Goal: Task Accomplishment & Management: Manage account settings

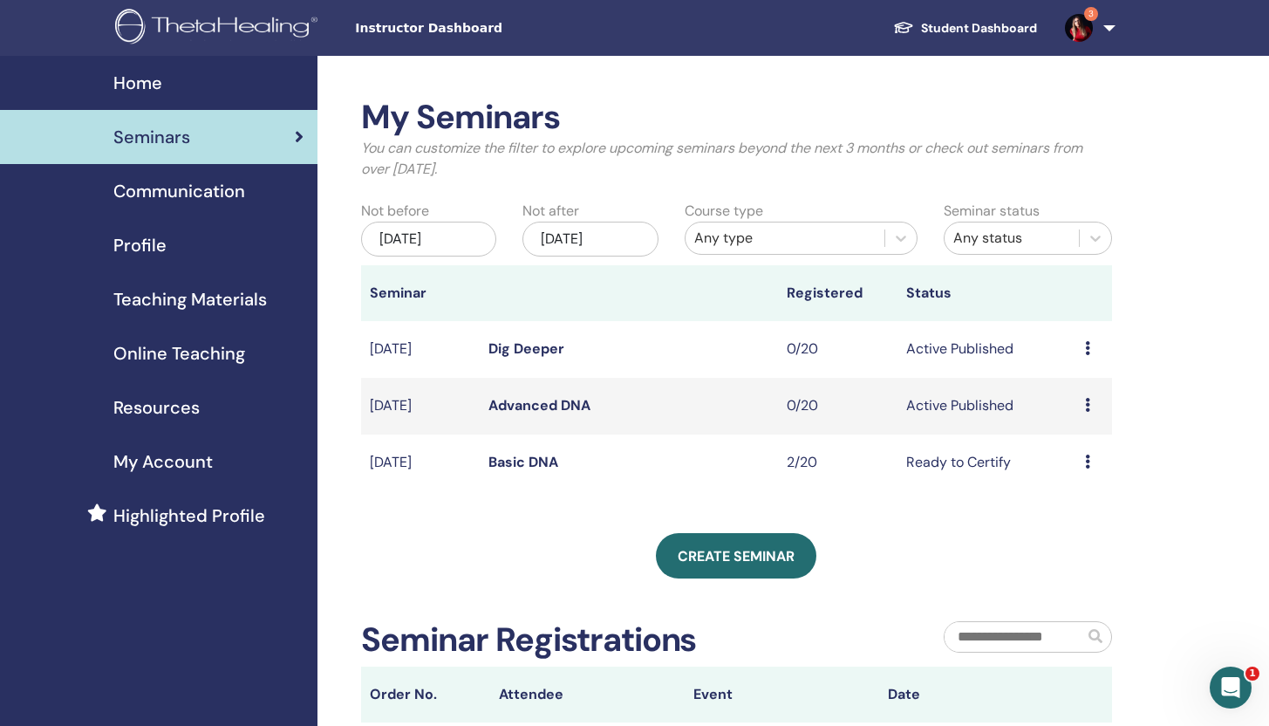
click at [547, 464] on link "Basic DNA" at bounding box center [524, 462] width 70 height 18
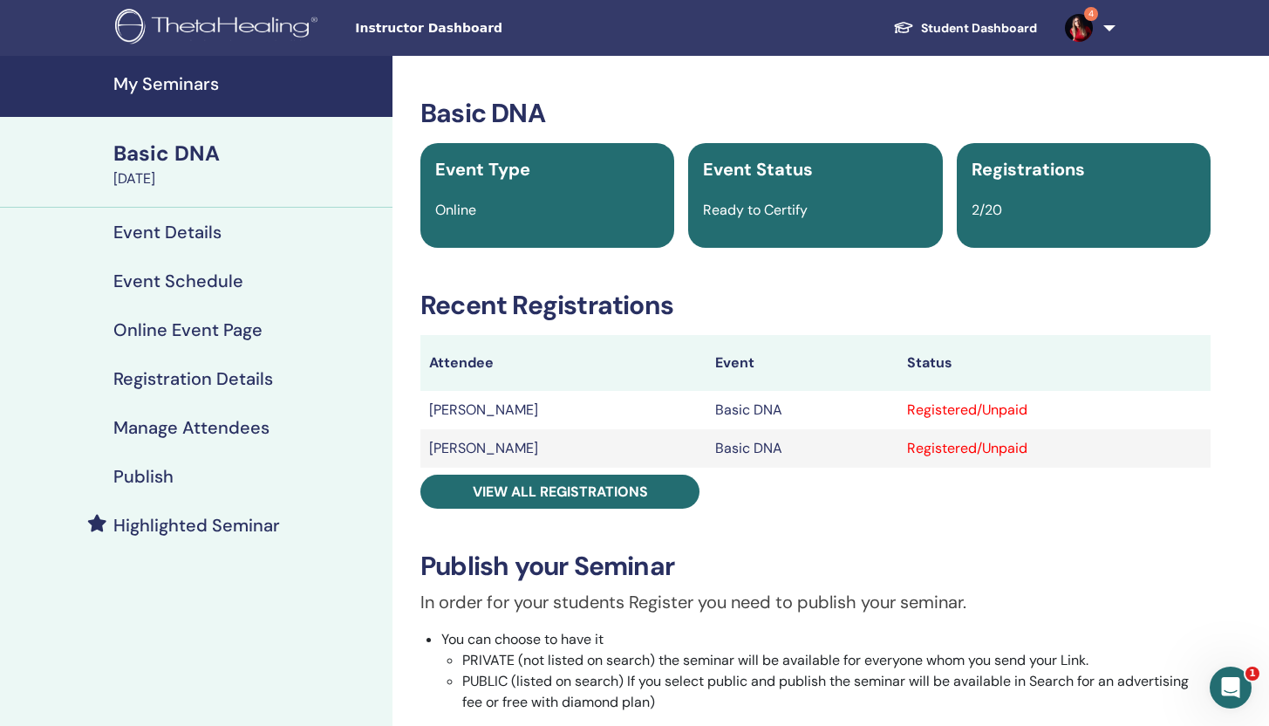
click at [942, 410] on div "Registered/Unpaid" at bounding box center [1054, 410] width 295 height 21
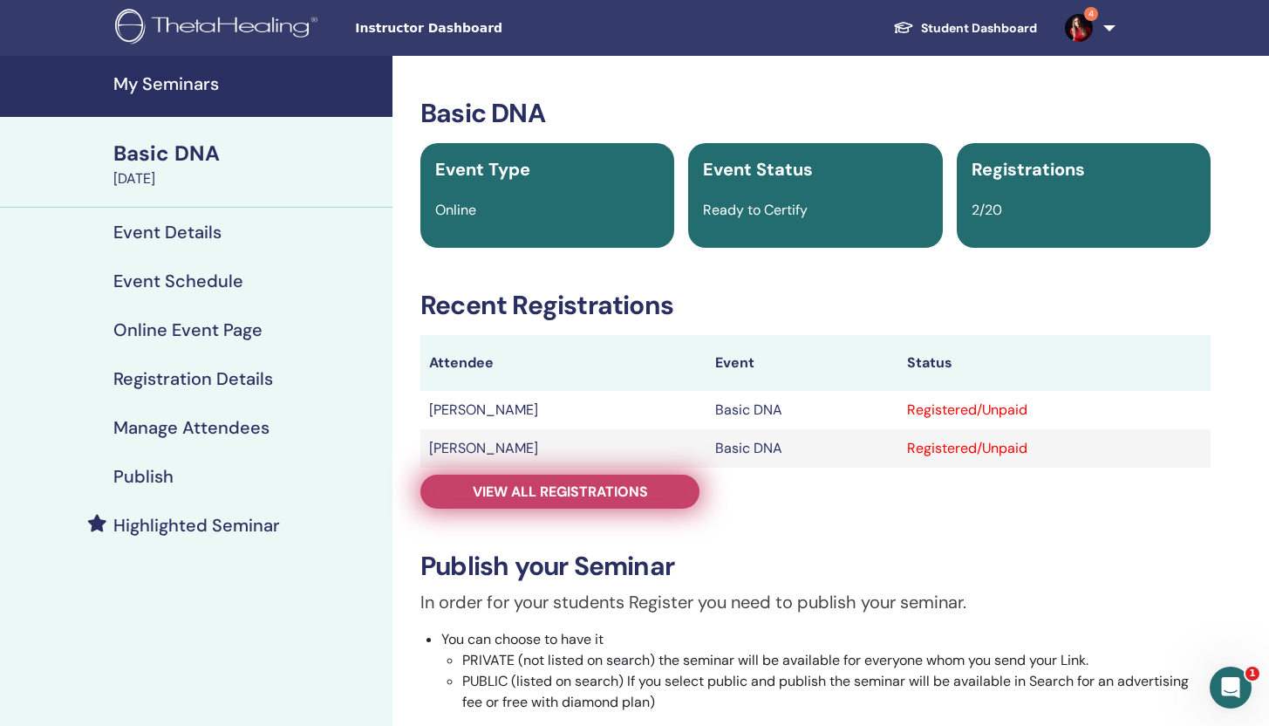
click at [651, 496] on link "View all registrations" at bounding box center [560, 492] width 279 height 34
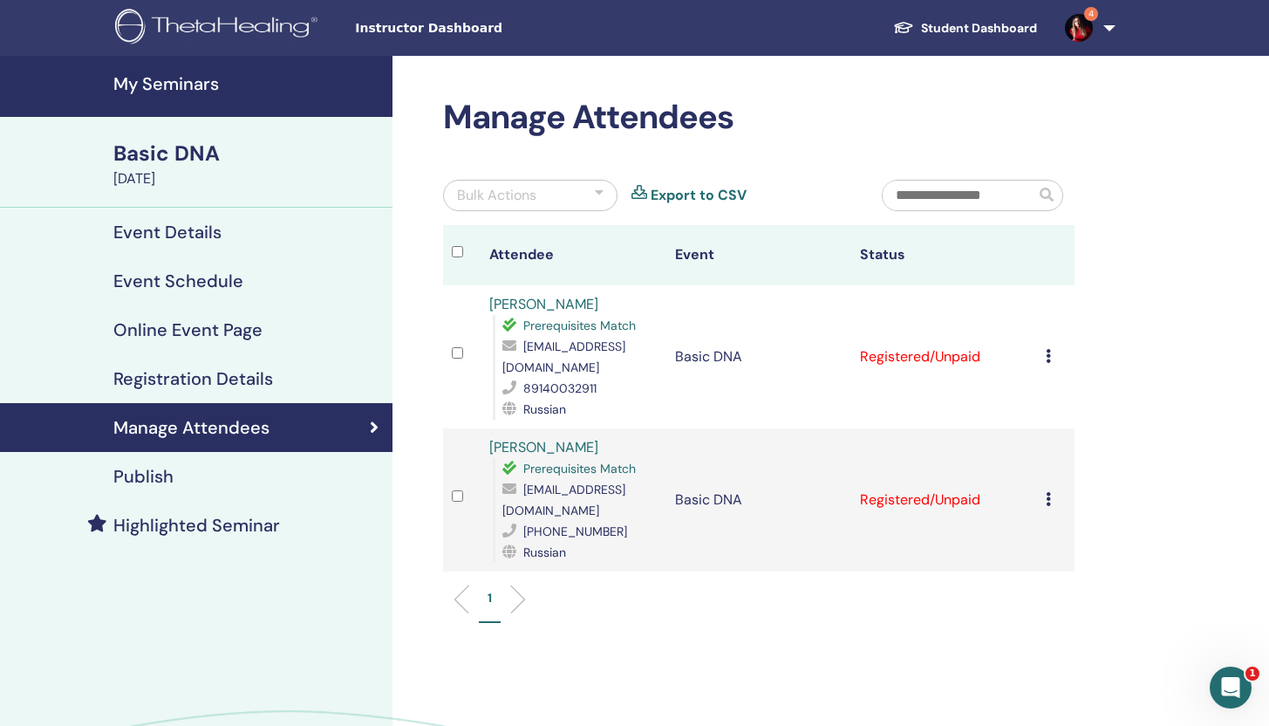
click at [1051, 353] on div "Cancel Registration Do not auto-certify Mark as Paid Mark as Unpaid Mark as Abs…" at bounding box center [1056, 356] width 20 height 21
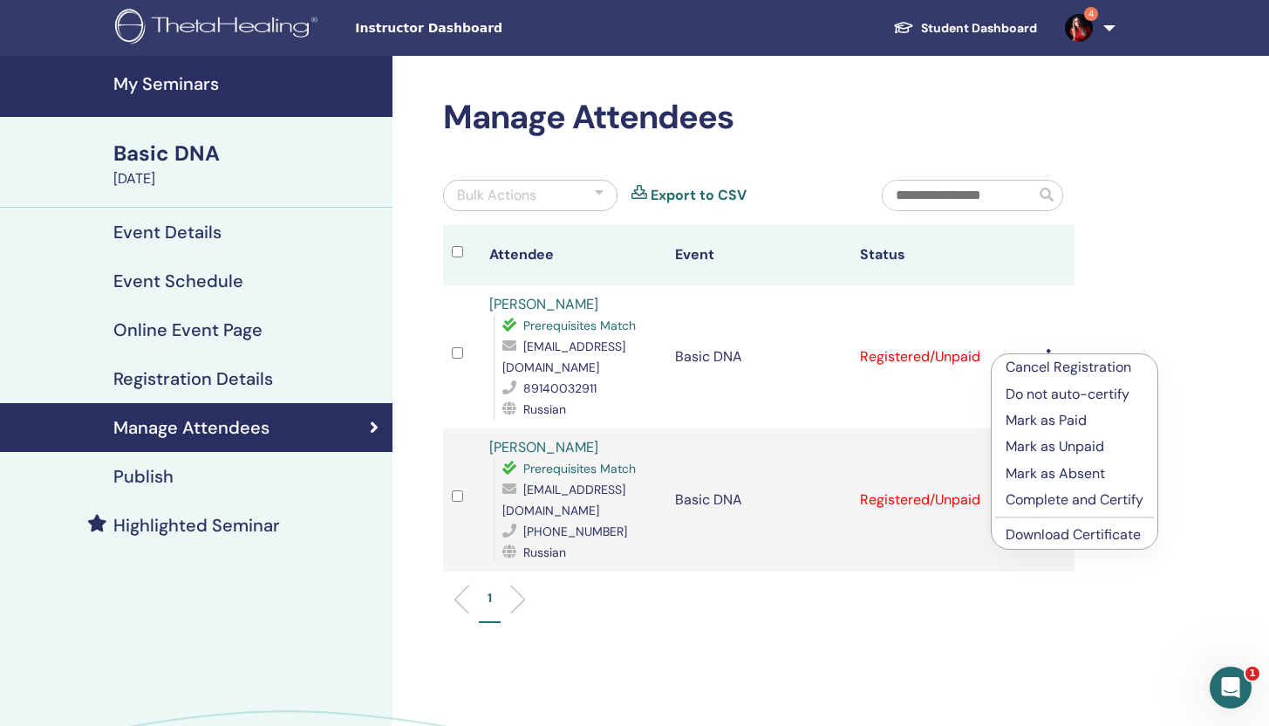
click at [1050, 421] on p "Mark as Paid" at bounding box center [1075, 420] width 138 height 21
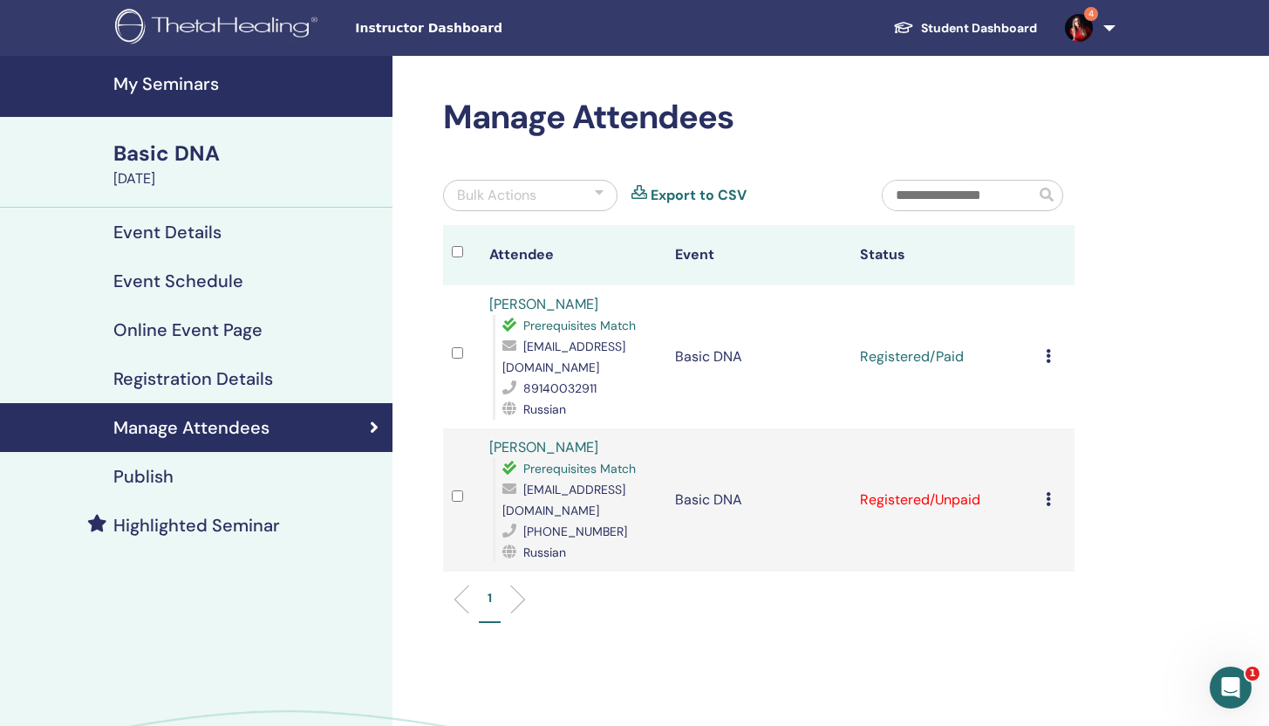
click at [1047, 478] on td "Cancel Registration Do not auto-certify Mark as Paid Mark as Unpaid Mark as Abs…" at bounding box center [1056, 499] width 38 height 143
click at [1050, 492] on icon at bounding box center [1048, 499] width 5 height 14
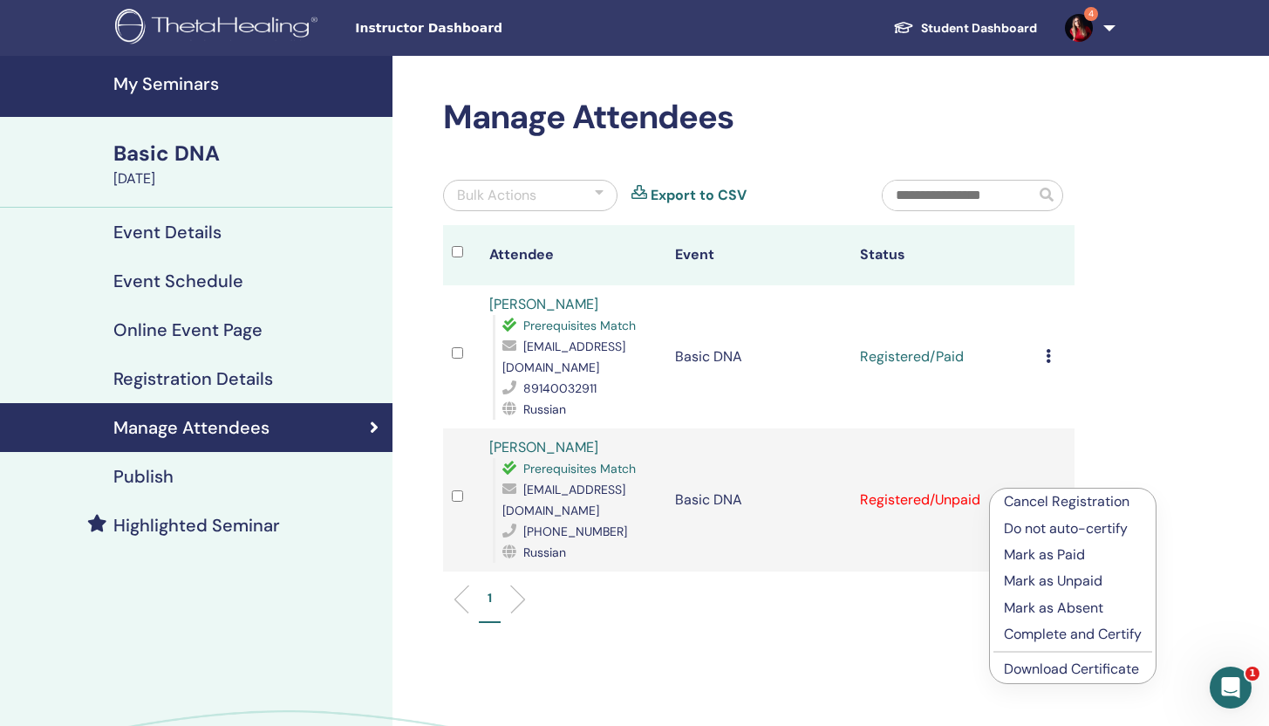
click at [1063, 558] on p "Mark as Paid" at bounding box center [1073, 554] width 138 height 21
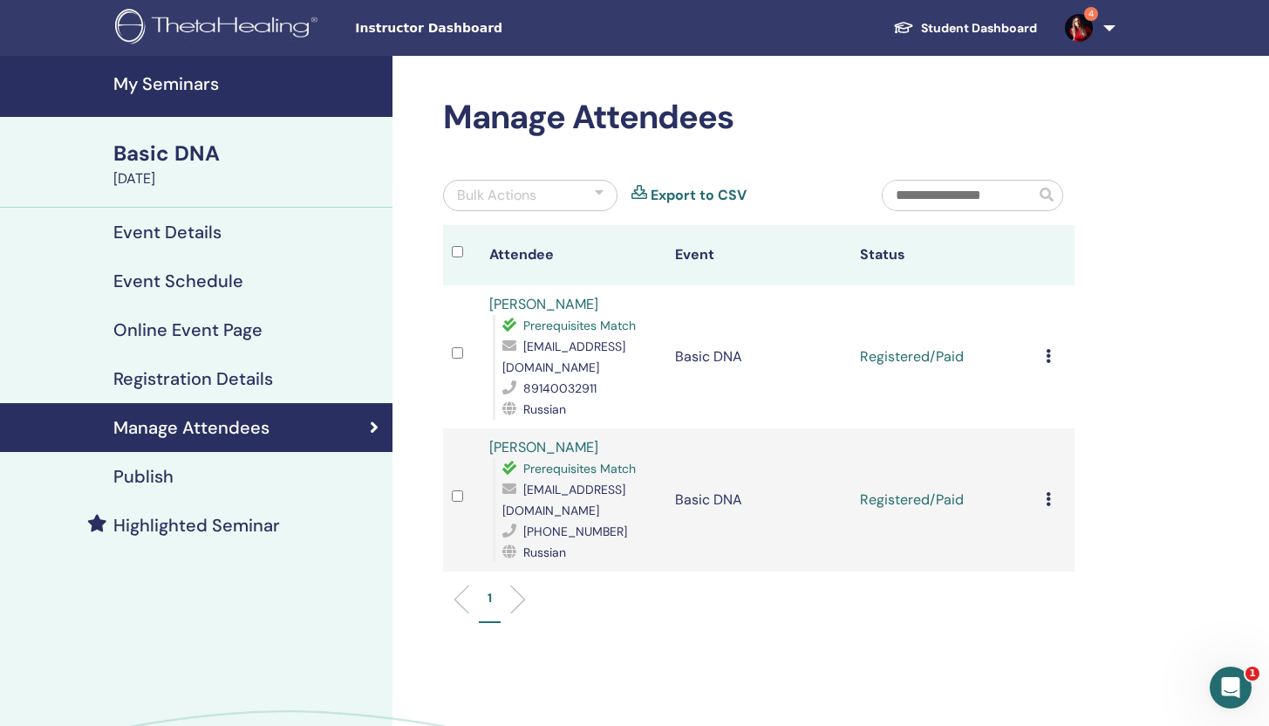
click at [1048, 354] on icon at bounding box center [1048, 356] width 5 height 14
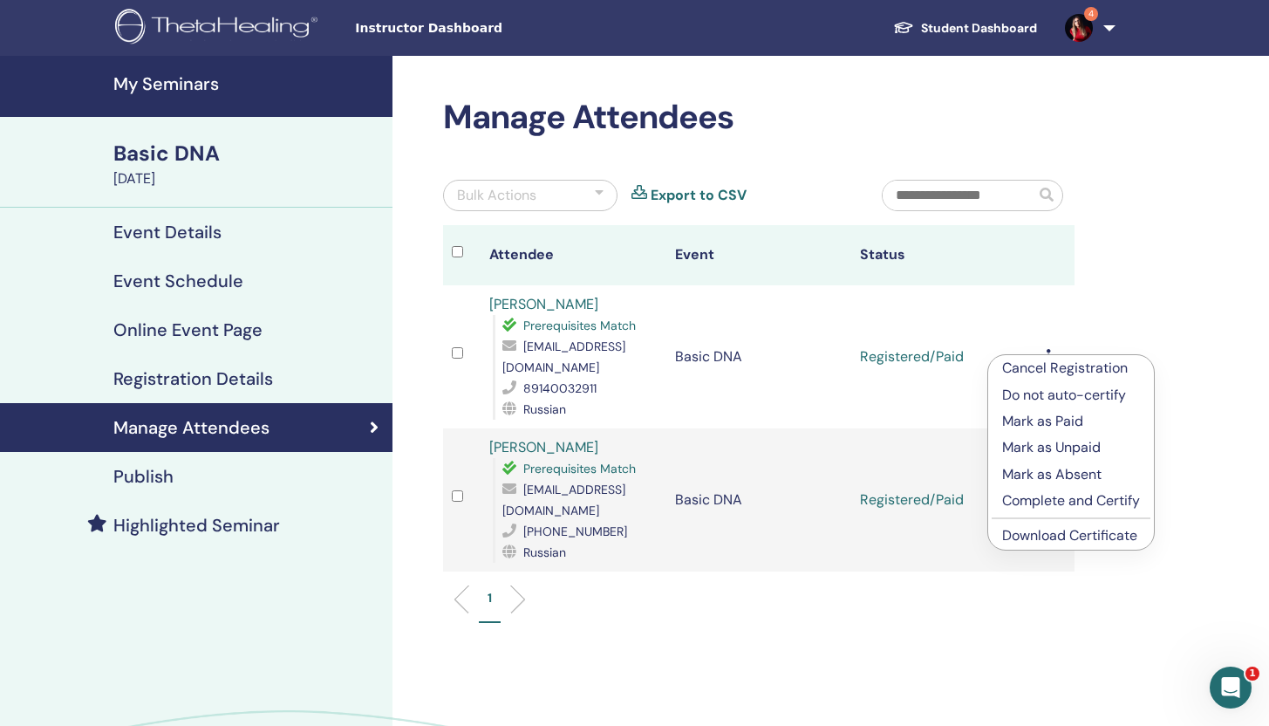
click at [1058, 499] on p "Complete and Certify" at bounding box center [1072, 500] width 138 height 21
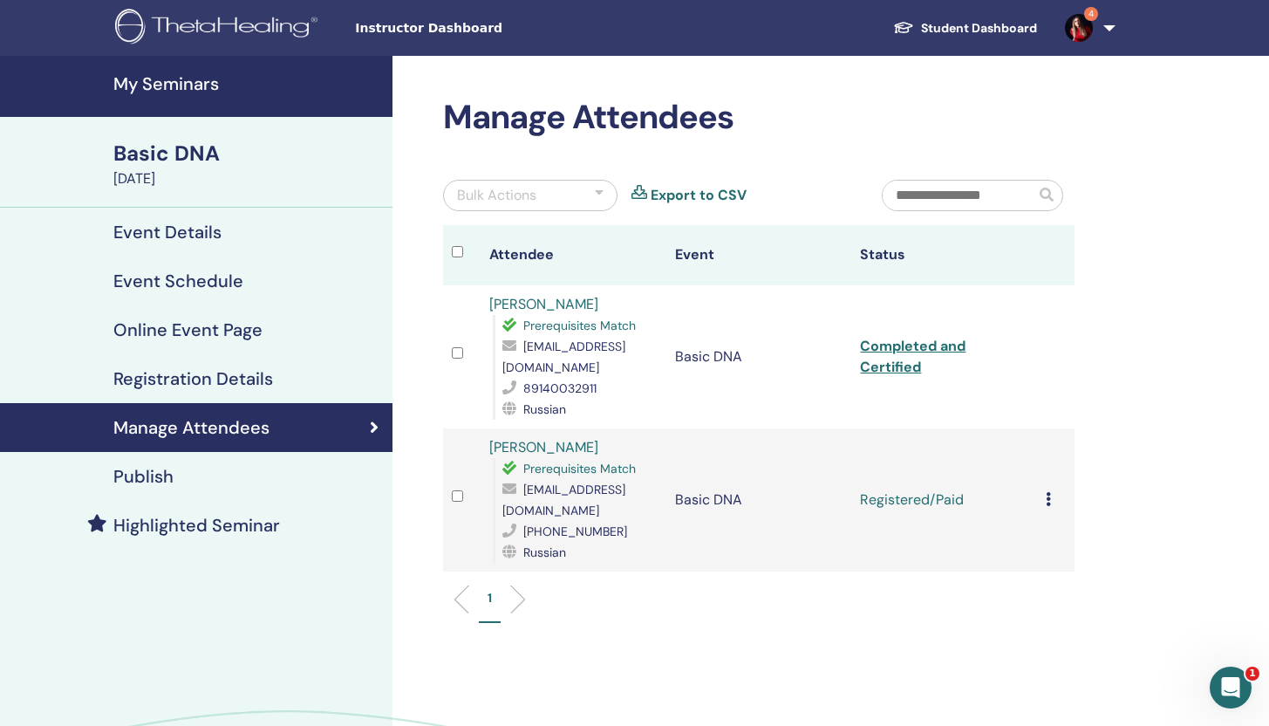
click at [1033, 494] on td "Registered/Paid" at bounding box center [945, 499] width 186 height 143
click at [1041, 490] on td "Cancel Registration Do not auto-certify Mark as Paid Mark as Unpaid Mark as Abs…" at bounding box center [1056, 499] width 38 height 143
click at [1050, 492] on icon at bounding box center [1048, 499] width 5 height 14
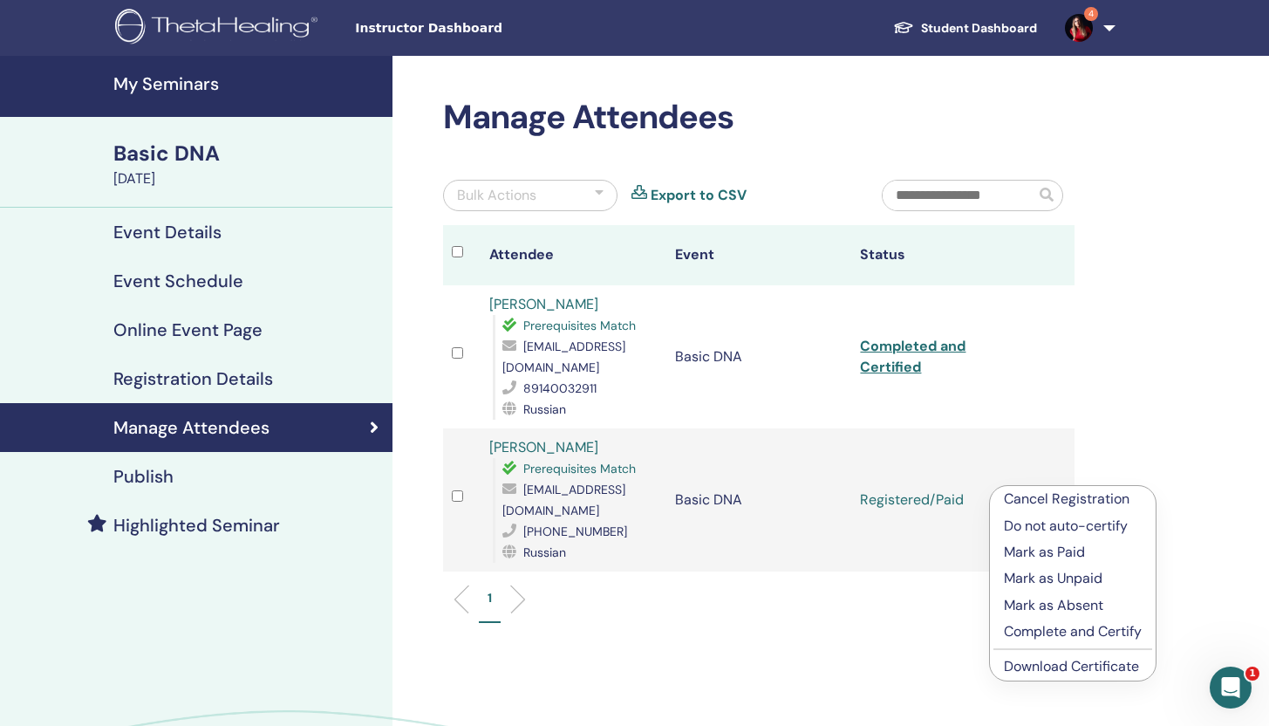
click at [1071, 628] on p "Complete and Certify" at bounding box center [1073, 631] width 138 height 21
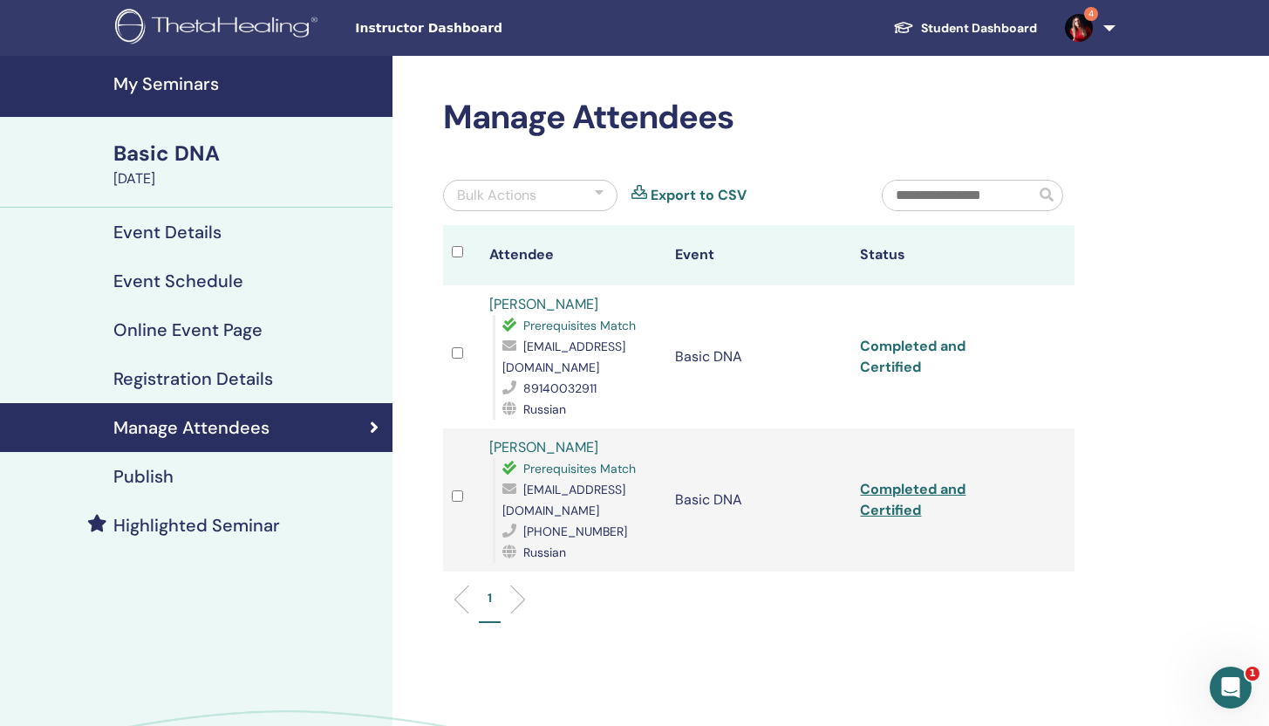
click at [929, 349] on link "Completed and Certified" at bounding box center [913, 356] width 106 height 39
click at [910, 482] on link "Completed and Certified" at bounding box center [913, 499] width 106 height 39
